Goal: Task Accomplishment & Management: Use online tool/utility

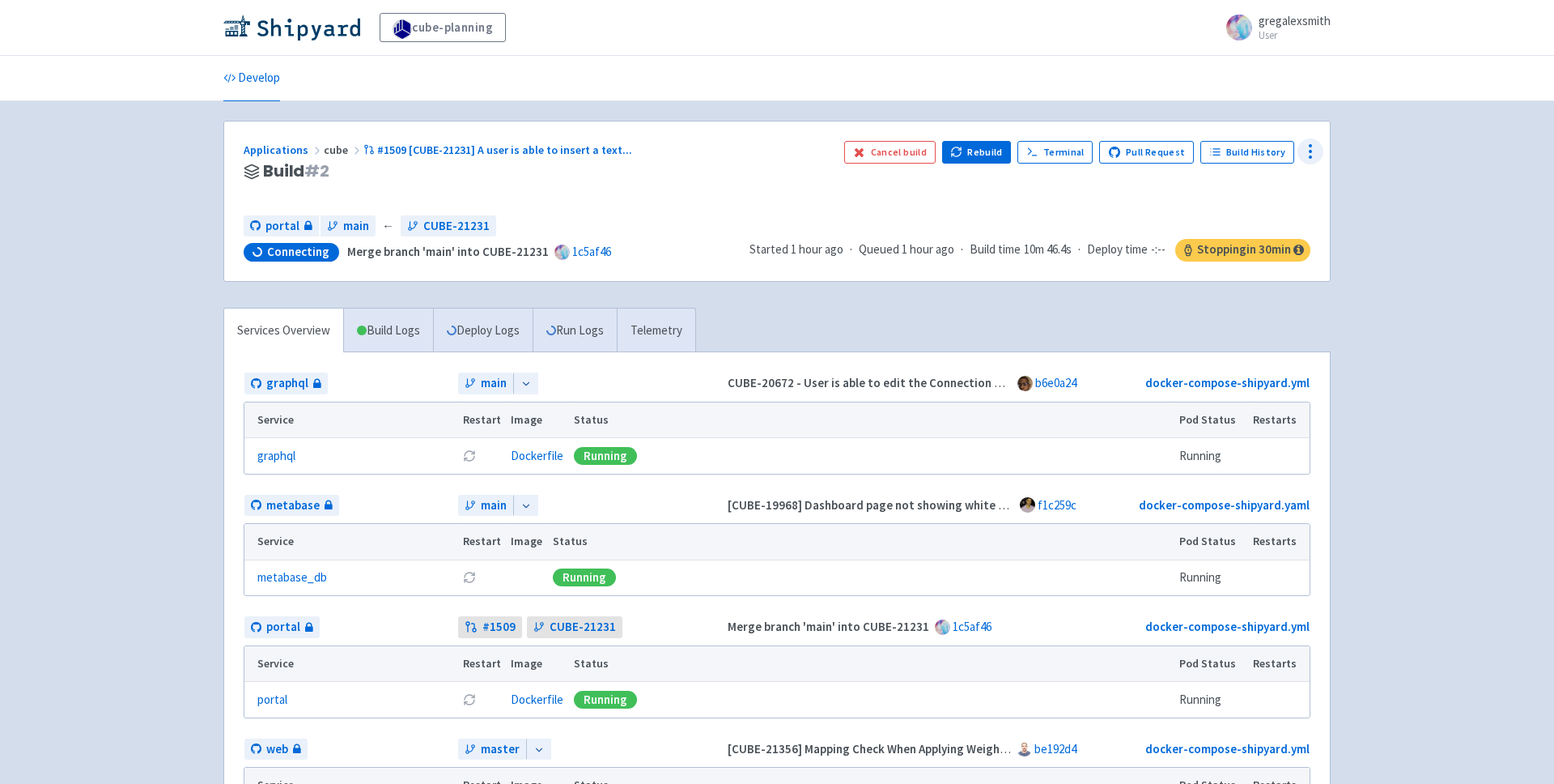
click at [1305, 149] on icon at bounding box center [1310, 151] width 20 height 20
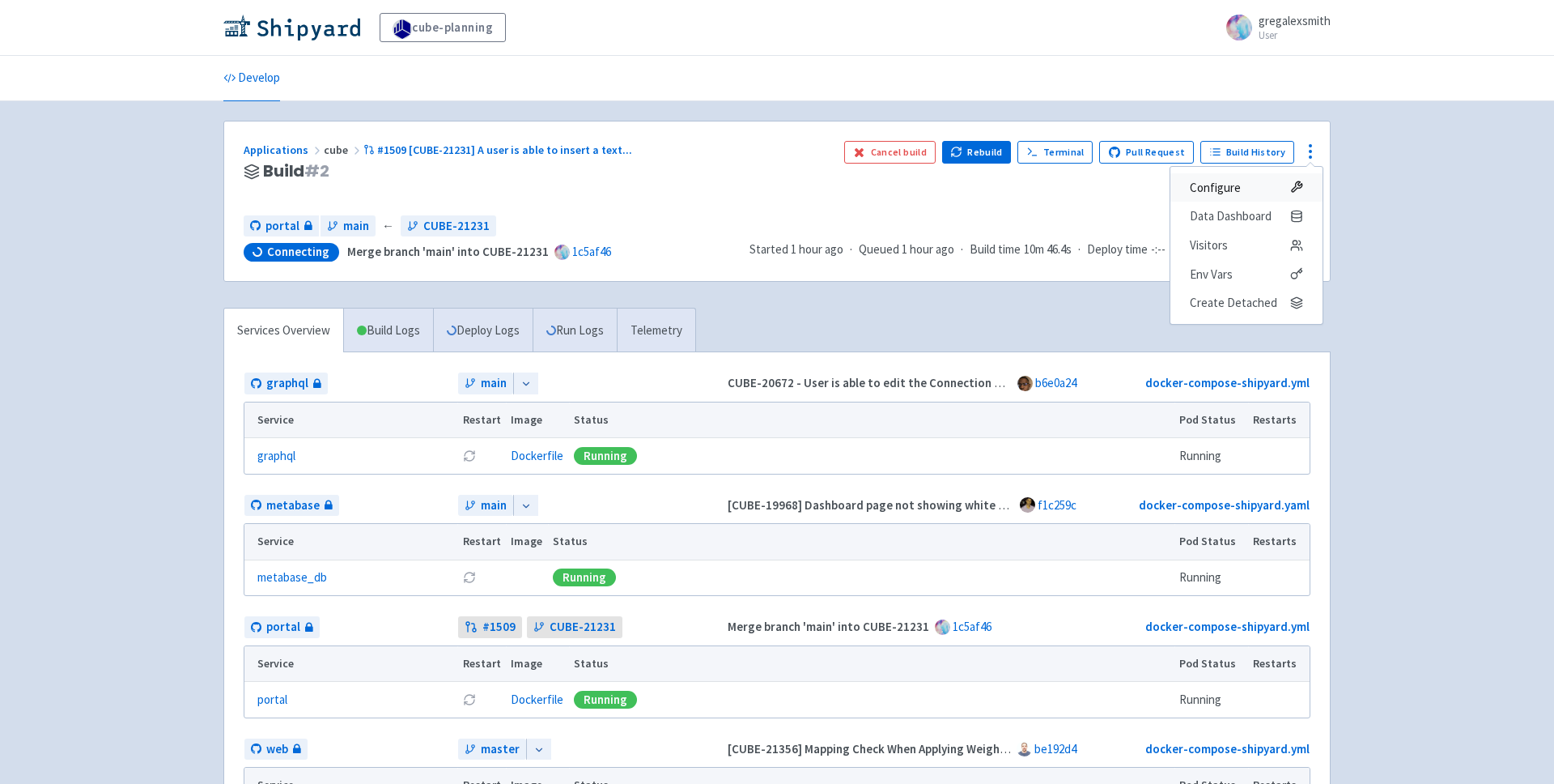
click at [1253, 185] on span "Configure" at bounding box center [1246, 188] width 113 height 22
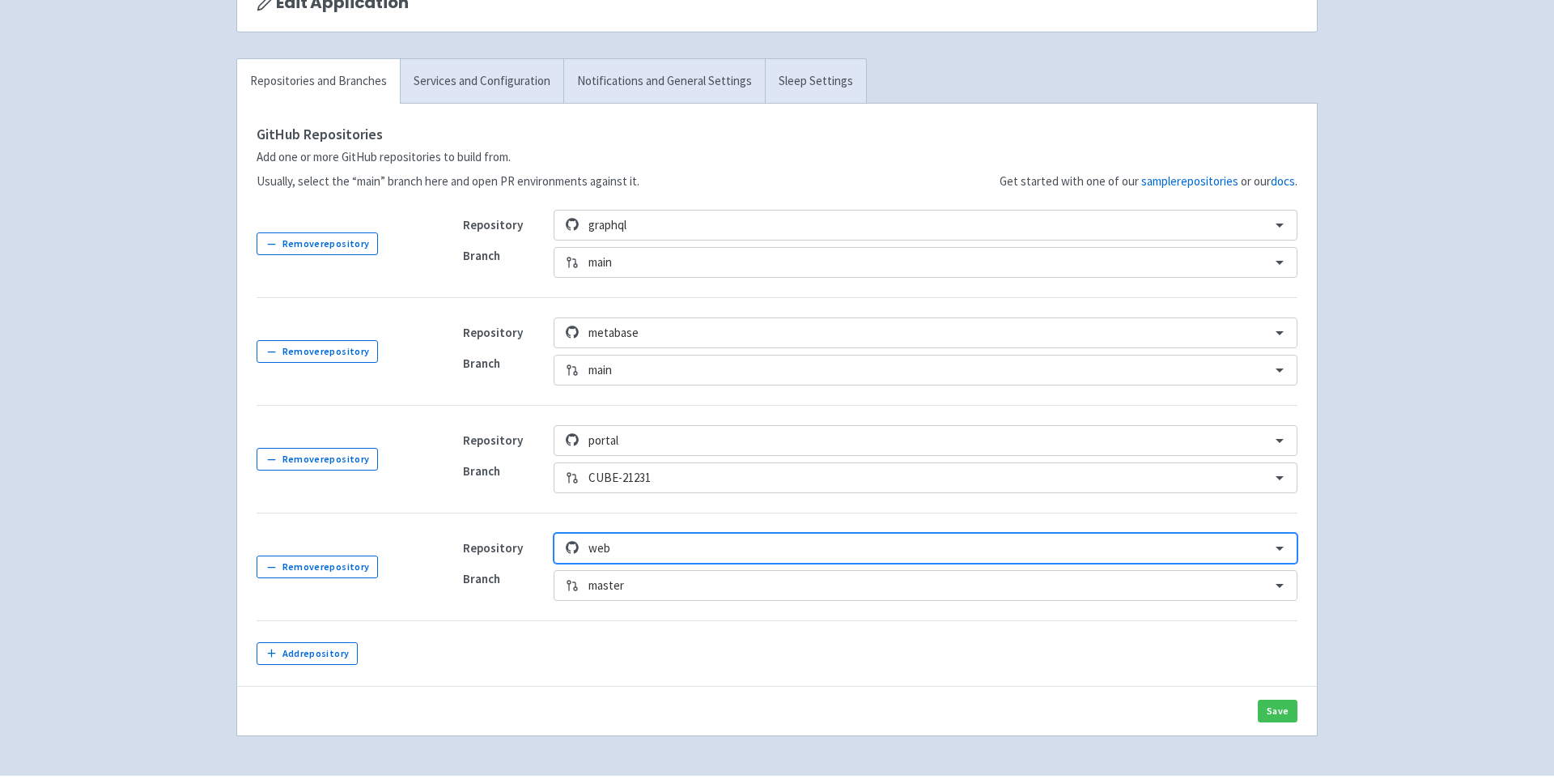
scroll to position [171, 0]
click at [661, 582] on div "master" at bounding box center [925, 582] width 744 height 31
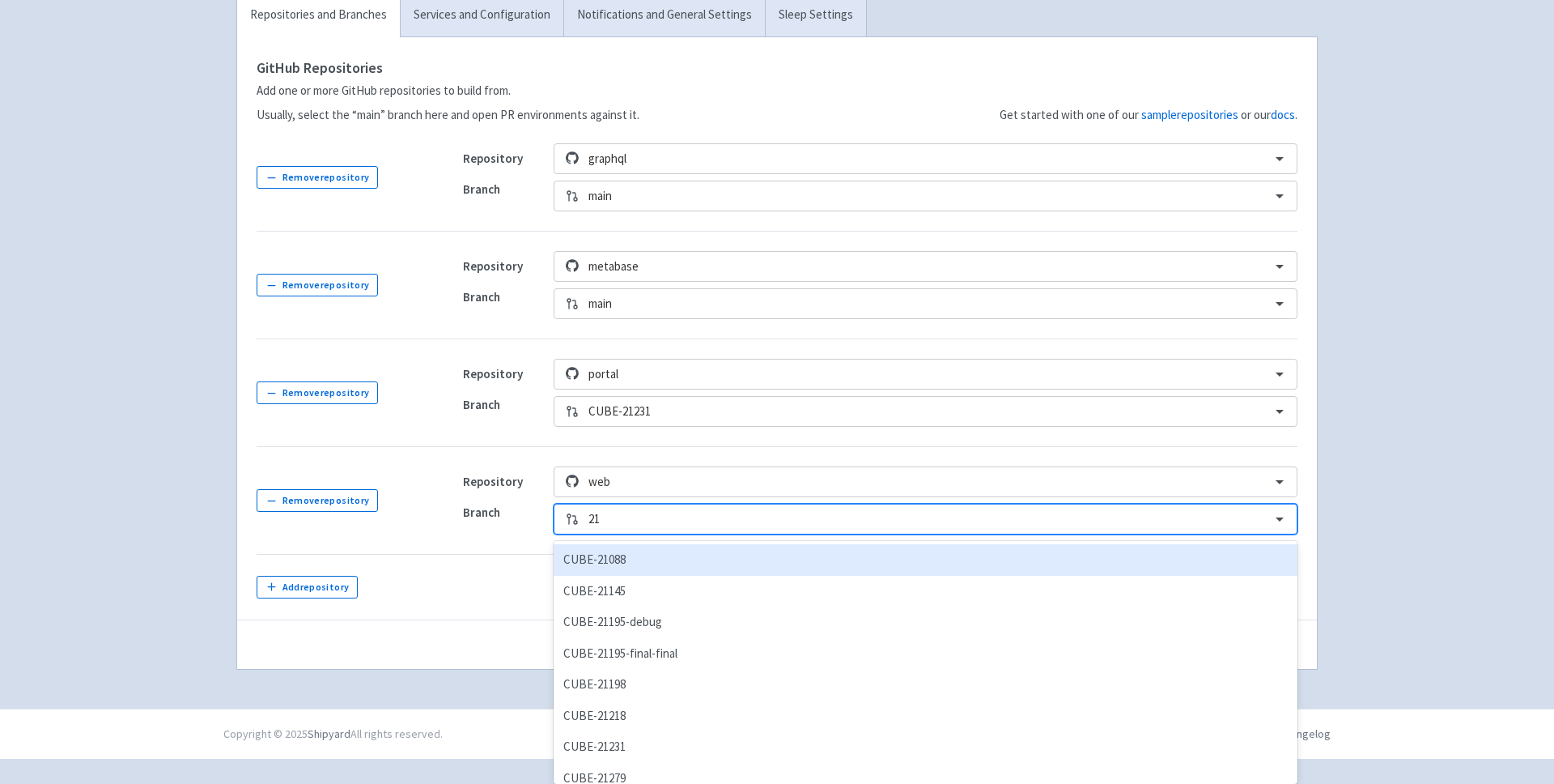
scroll to position [209, 0]
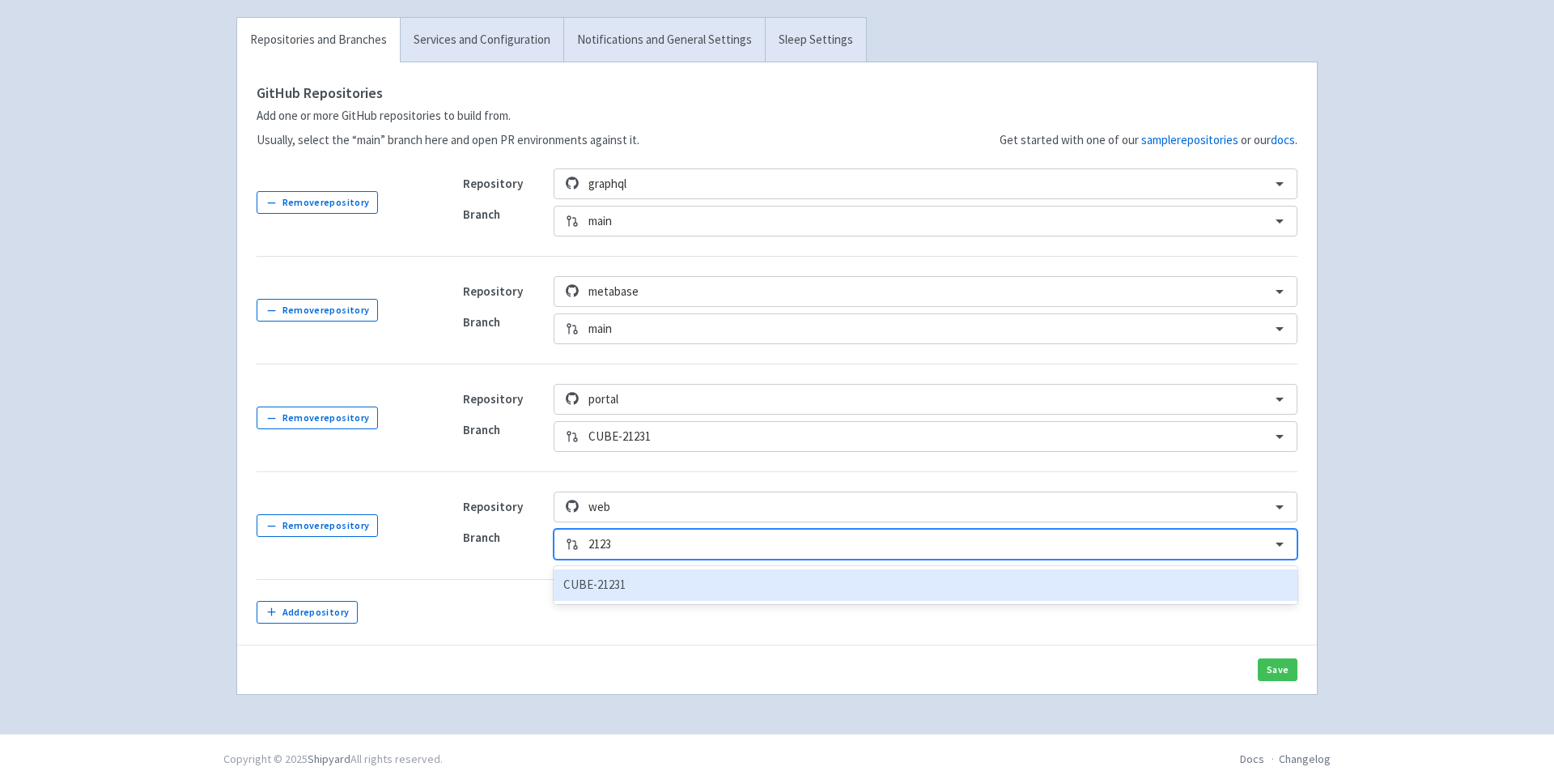
type input "21231"
click at [657, 581] on div "CUBE-21231" at bounding box center [925, 585] width 744 height 32
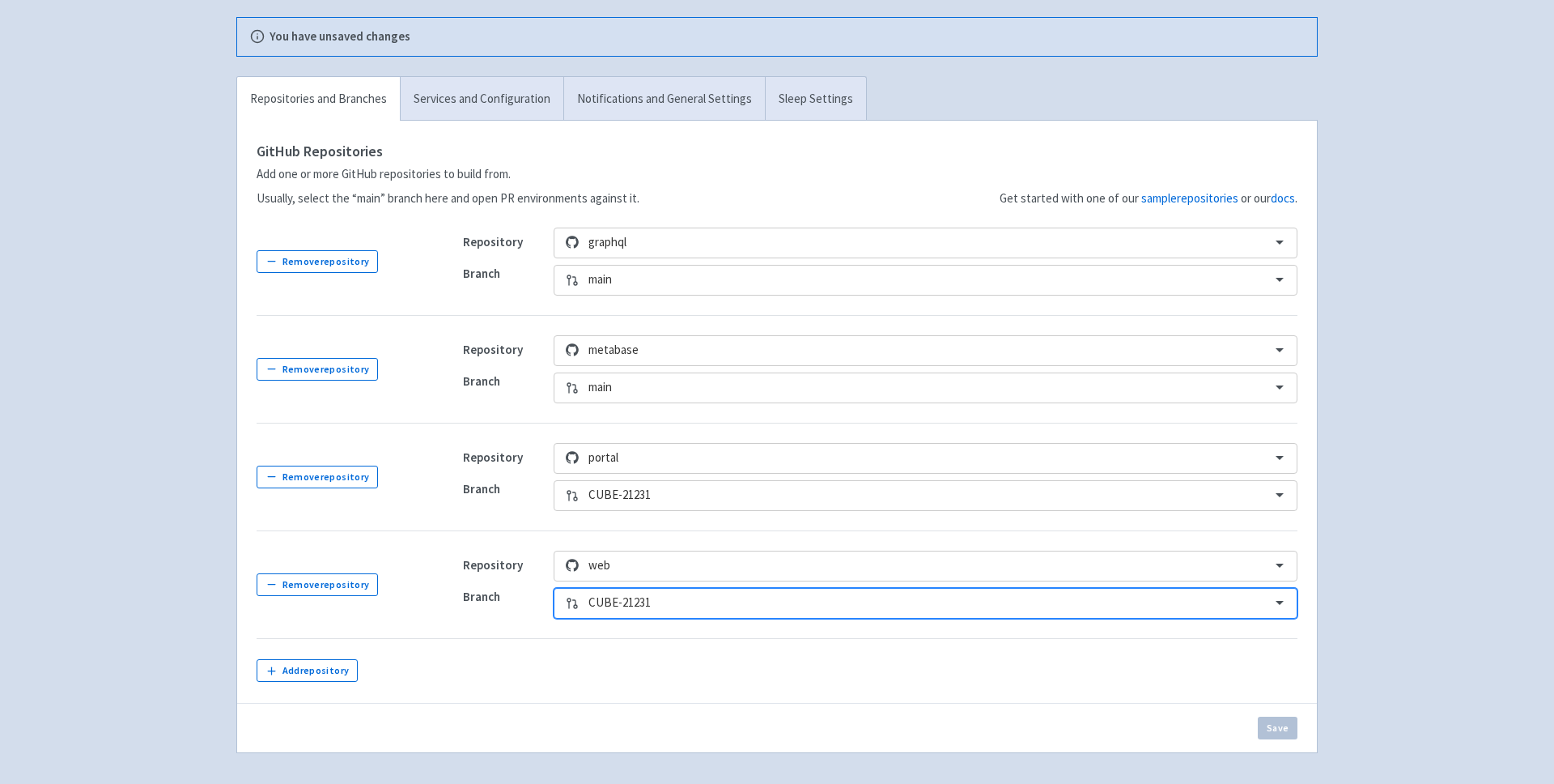
scroll to position [268, 0]
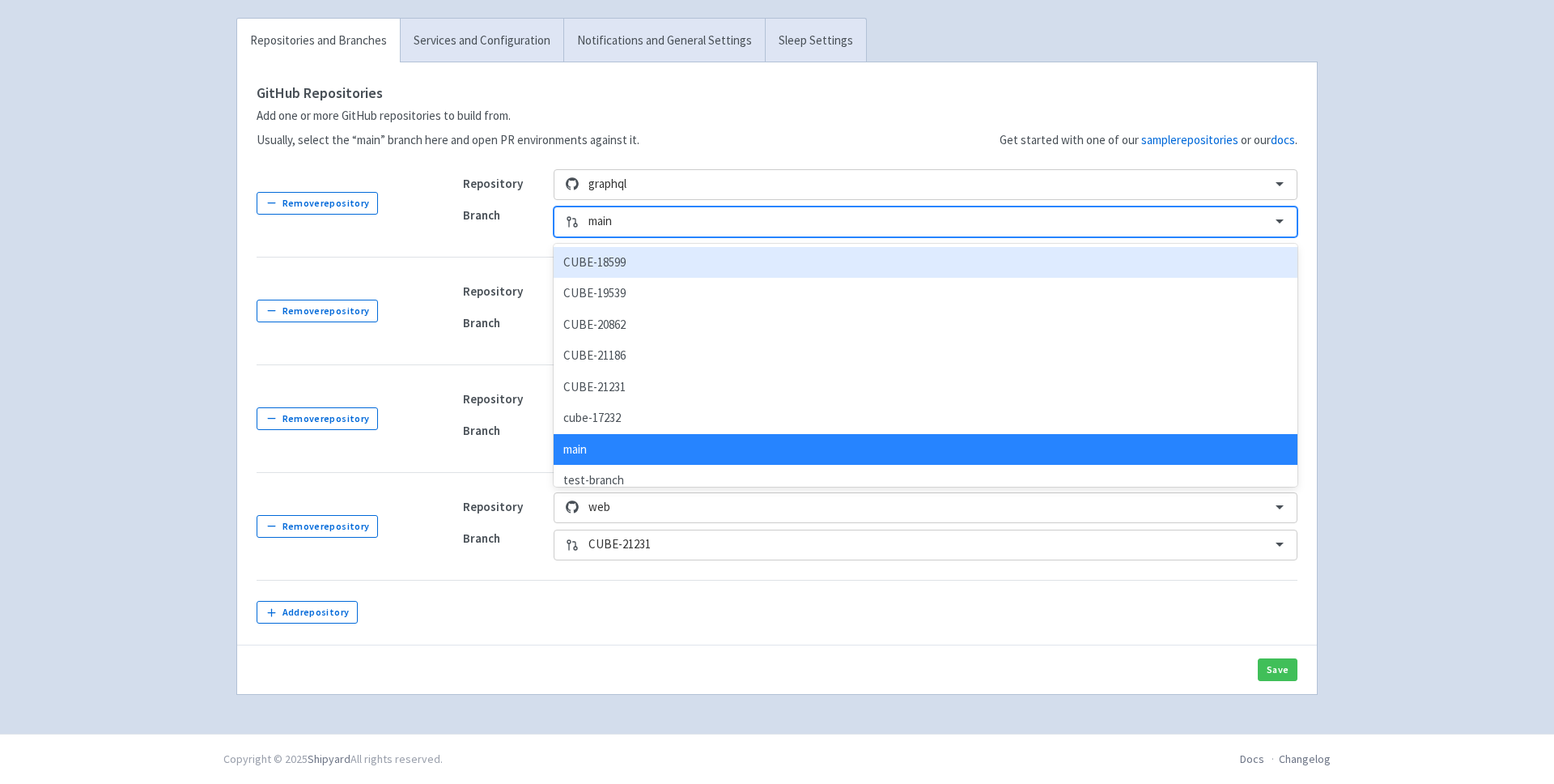
click at [641, 222] on div at bounding box center [925, 221] width 673 height 21
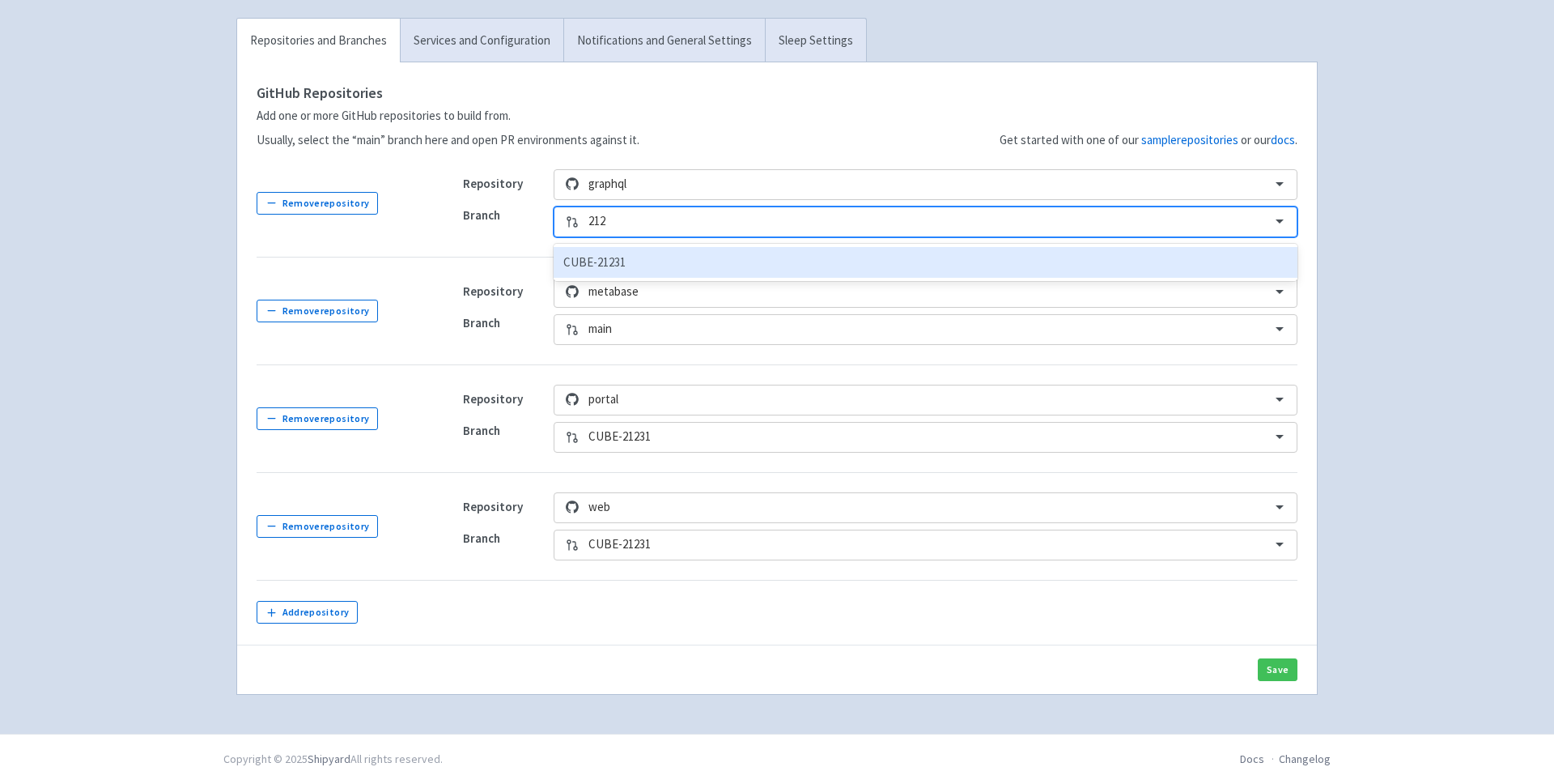
type input "2123"
click at [631, 262] on div "CUBE-21231" at bounding box center [925, 263] width 744 height 32
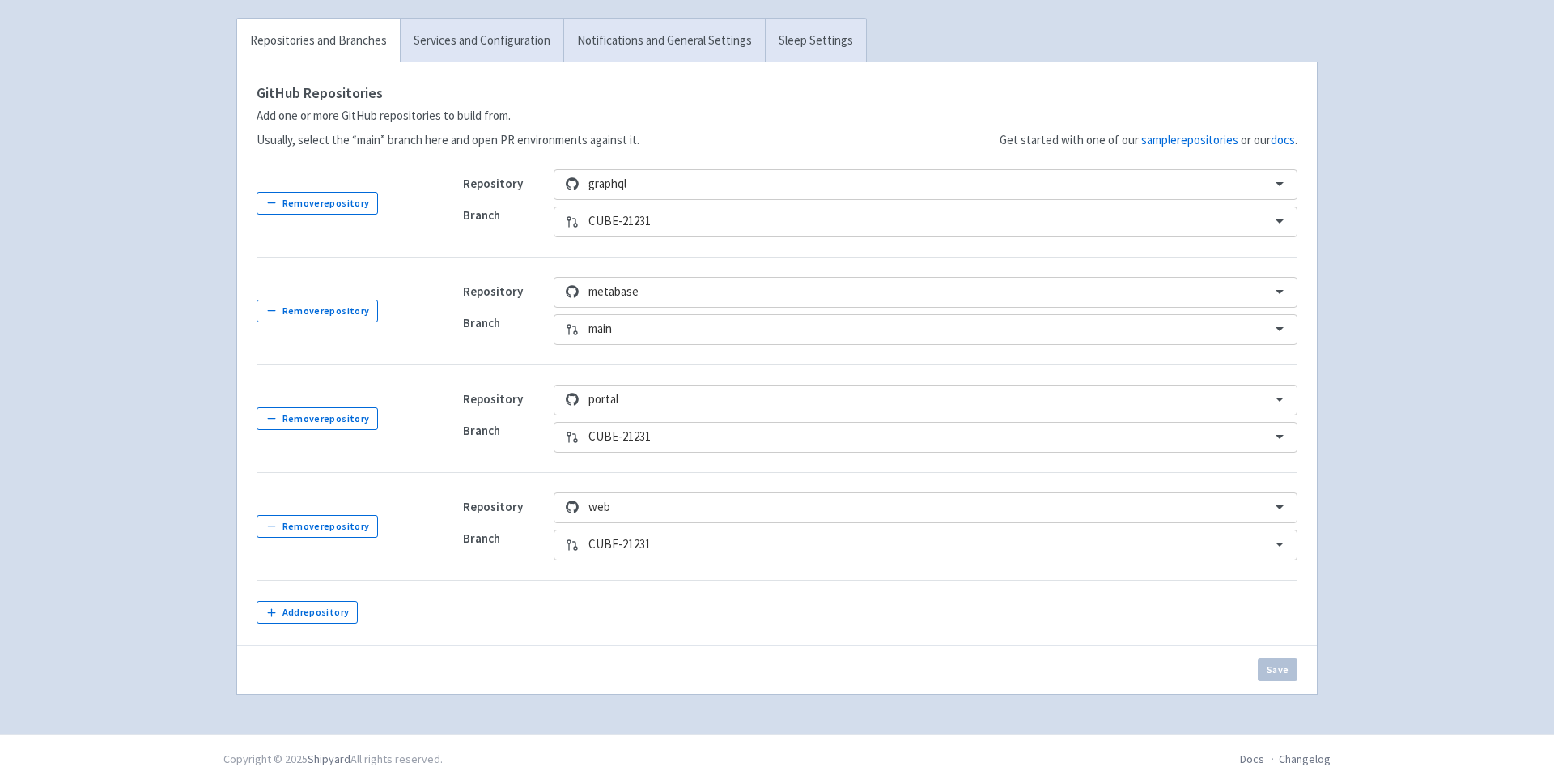
click at [501, 348] on td "Repository metabase Branch main" at bounding box center [871, 310] width 854 height 107
click at [1284, 677] on button "Save" at bounding box center [1277, 669] width 39 height 22
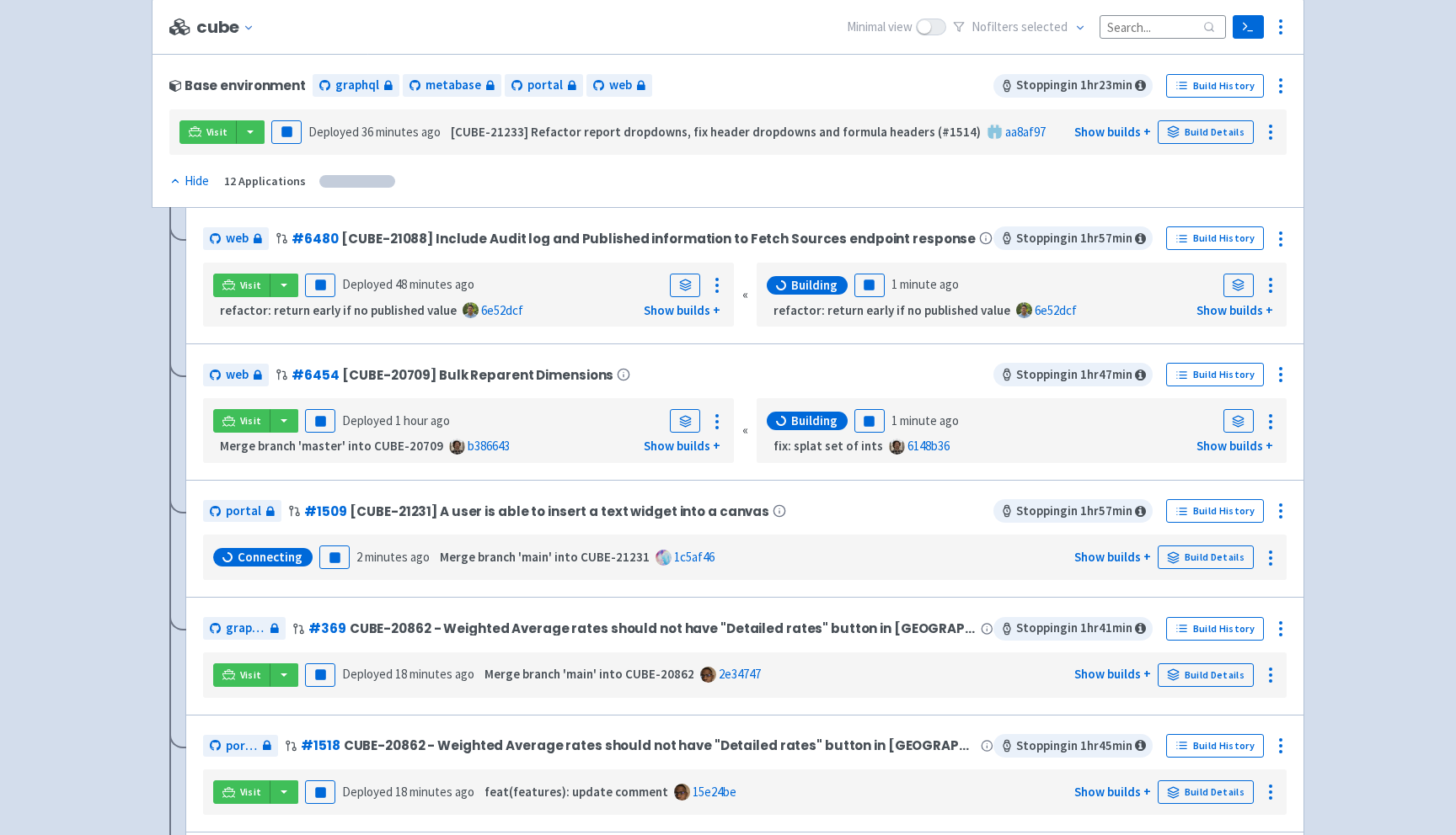
scroll to position [197, 0]
